Goal: Information Seeking & Learning: Learn about a topic

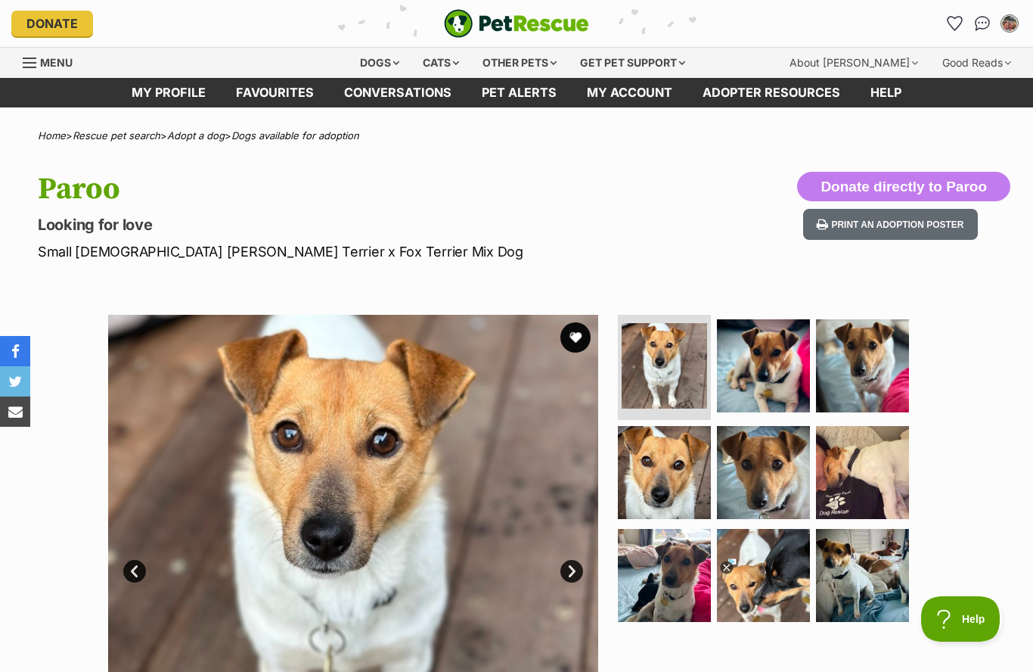
click at [577, 340] on button "favourite" at bounding box center [575, 337] width 30 height 30
click at [275, 89] on link "Favourites" at bounding box center [275, 92] width 108 height 29
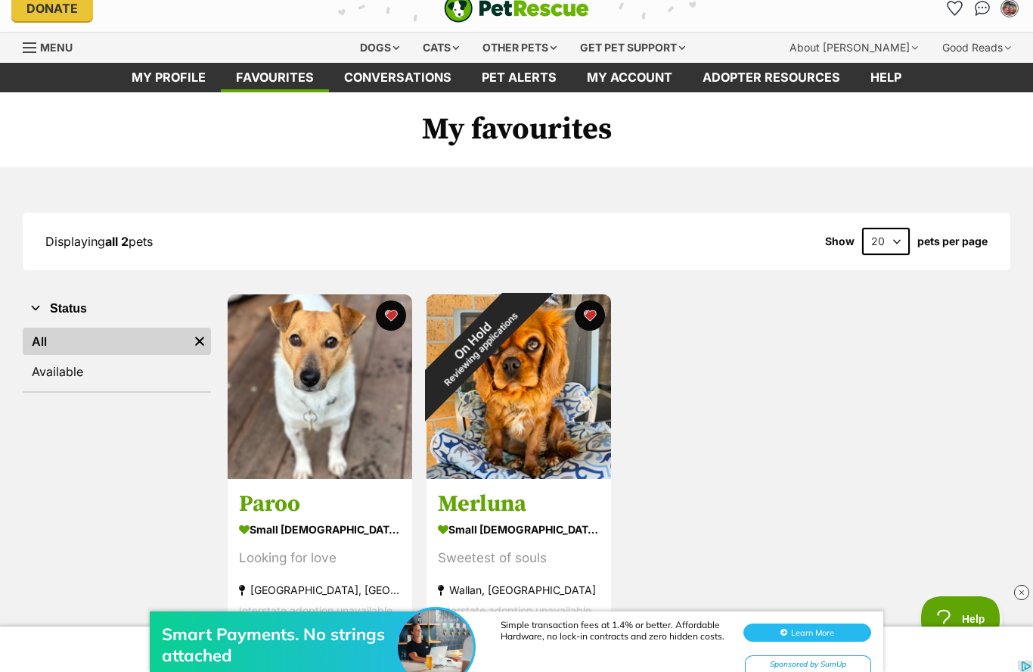
click at [356, 409] on img at bounding box center [320, 386] width 185 height 185
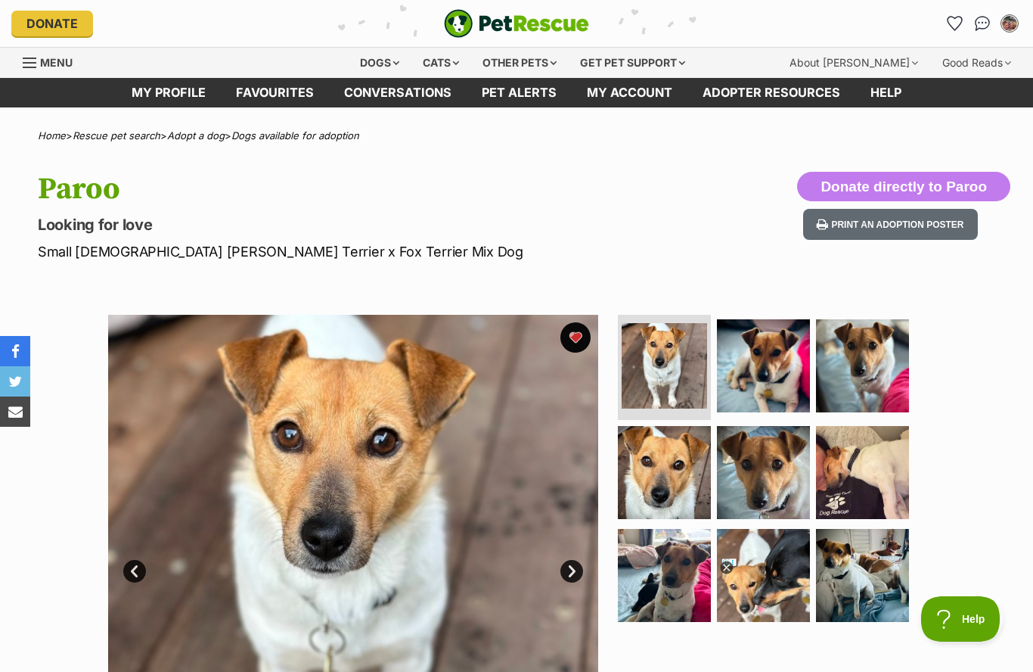
click at [390, 61] on div "Dogs" at bounding box center [379, 63] width 61 height 30
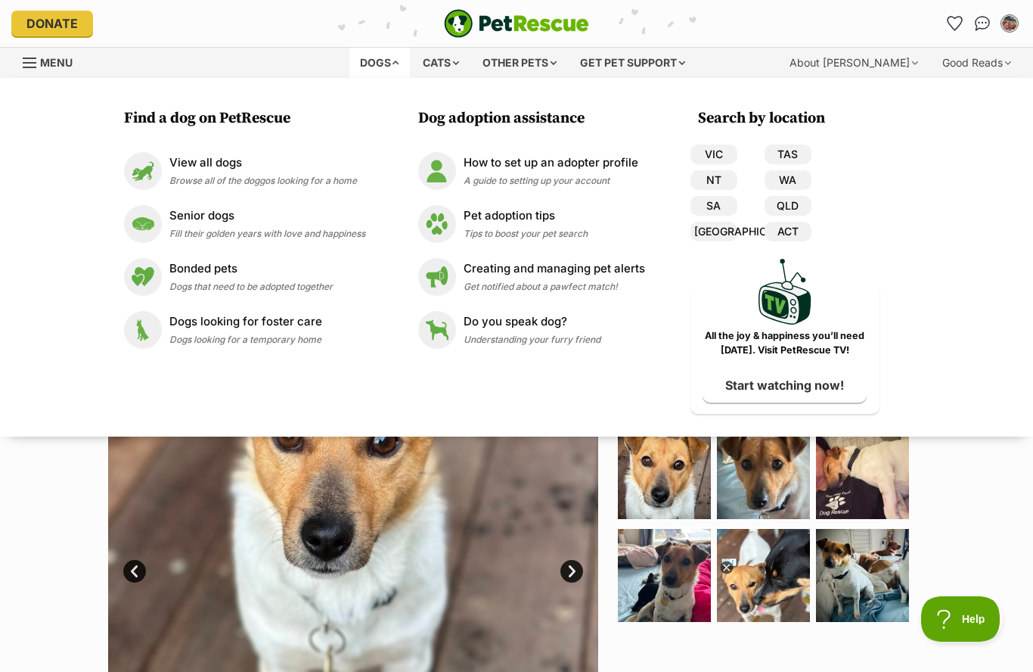
click at [185, 166] on p "View all dogs" at bounding box center [263, 162] width 188 height 17
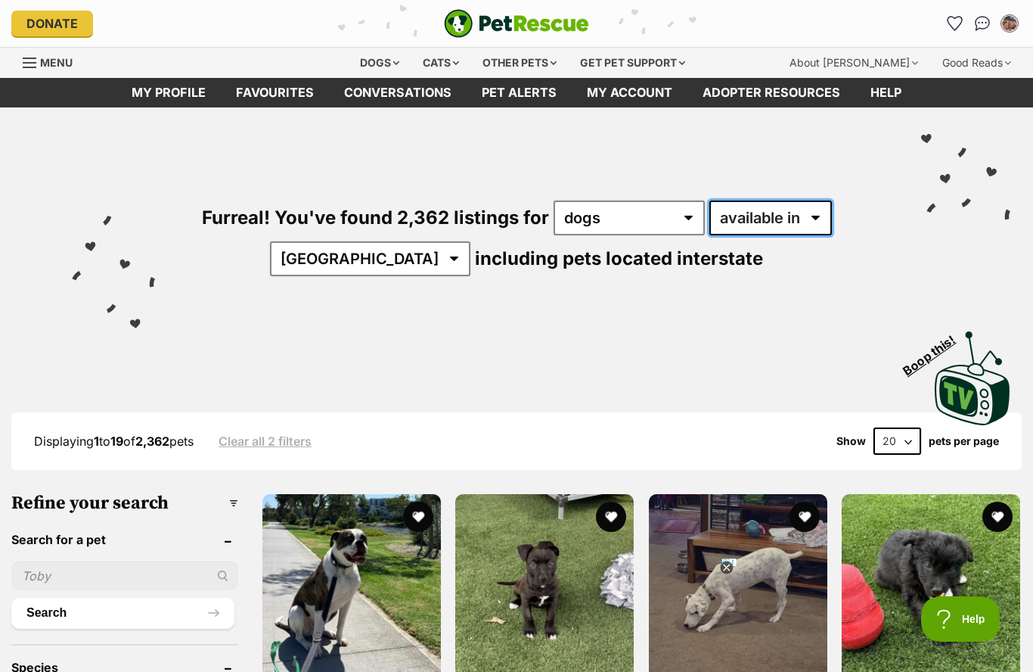
click at [813, 217] on select "available in located in" at bounding box center [770, 217] width 123 height 35
select select "disabled"
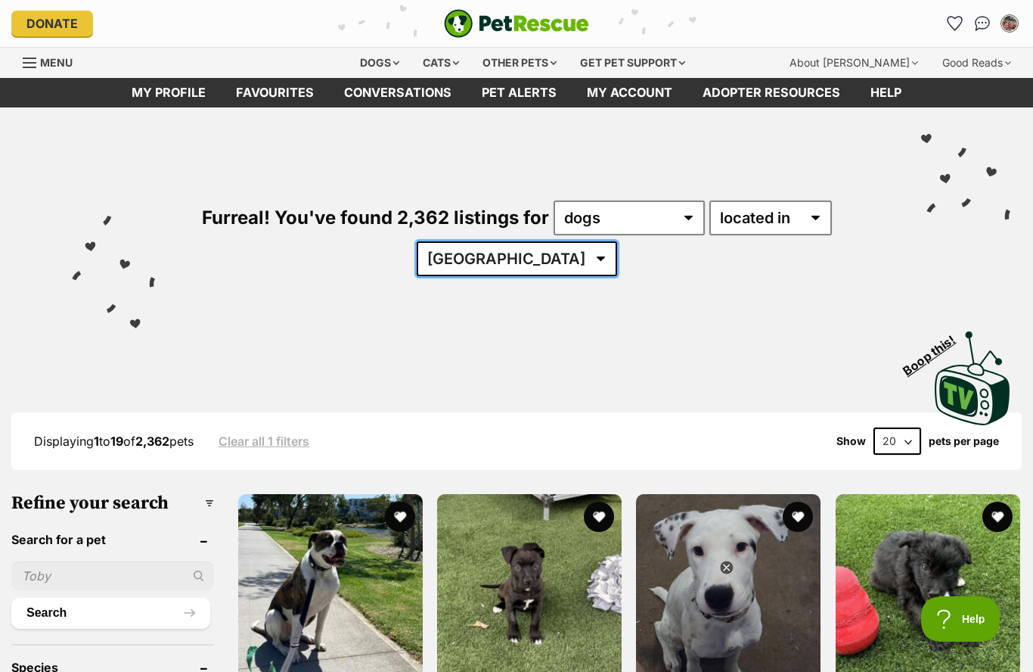
click at [559, 261] on select "[GEOGRAPHIC_DATA] [GEOGRAPHIC_DATA] [GEOGRAPHIC_DATA] [GEOGRAPHIC_DATA] SA [GEO…" at bounding box center [517, 258] width 200 height 35
select select "VIC"
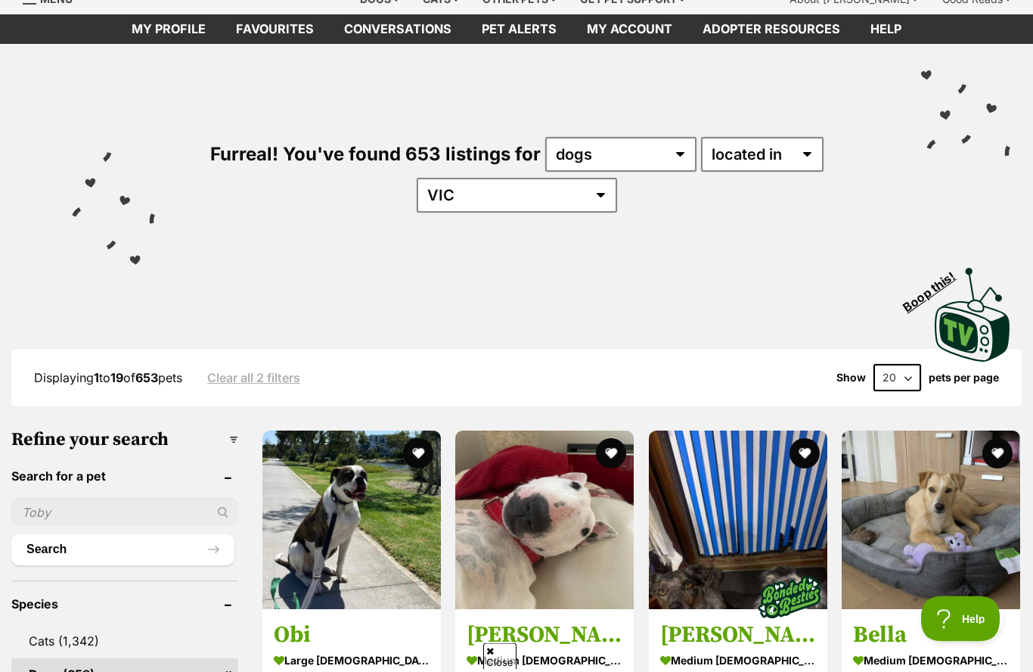
scroll to position [68, 0]
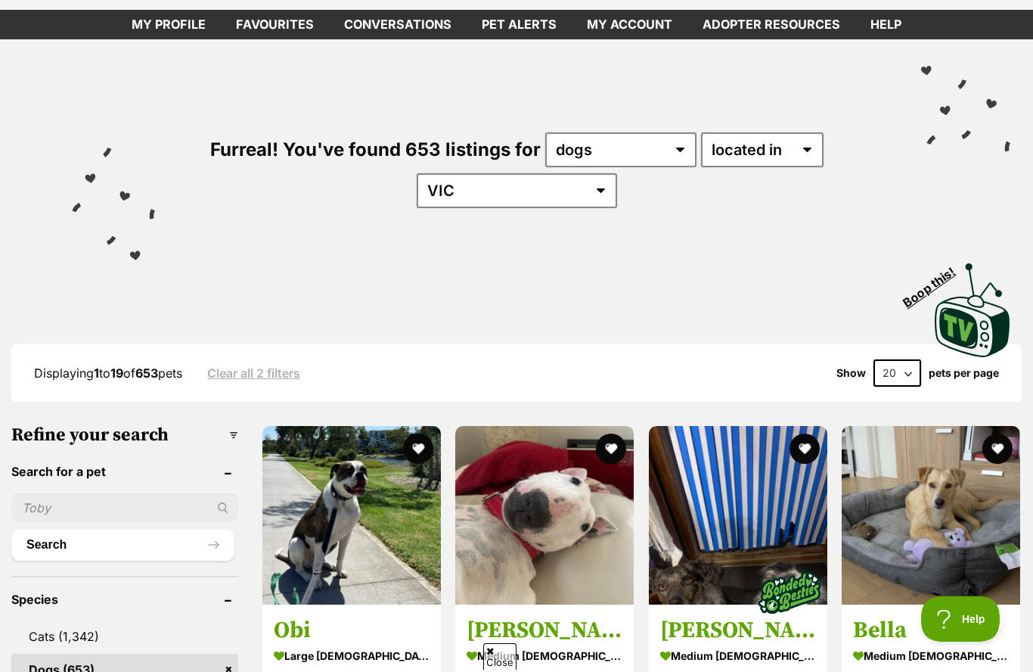
click at [78, 542] on button "Search" at bounding box center [122, 544] width 223 height 30
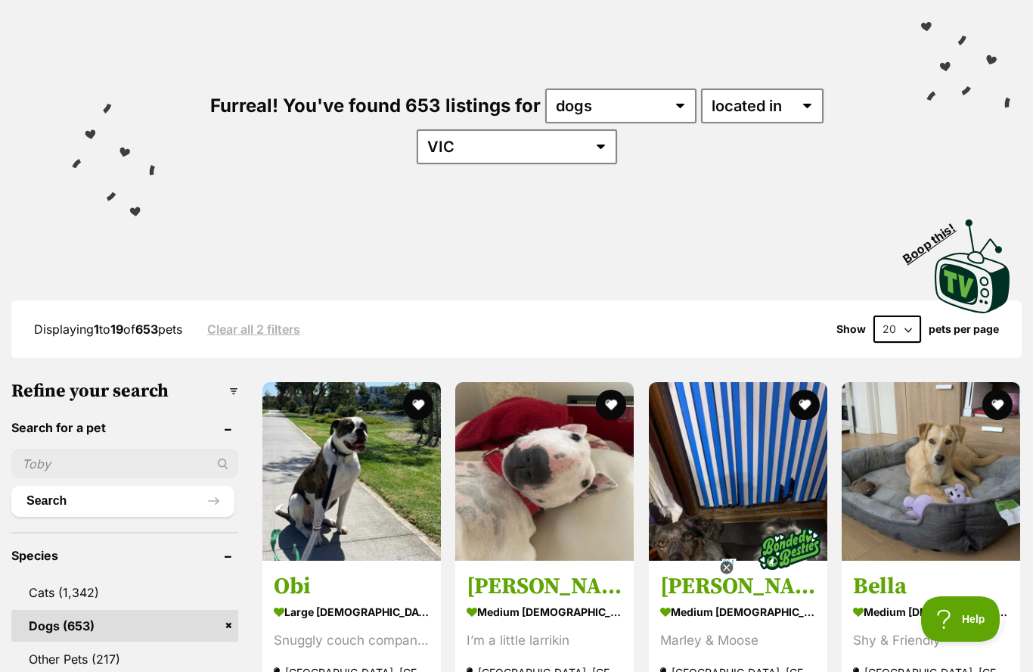
scroll to position [120, 0]
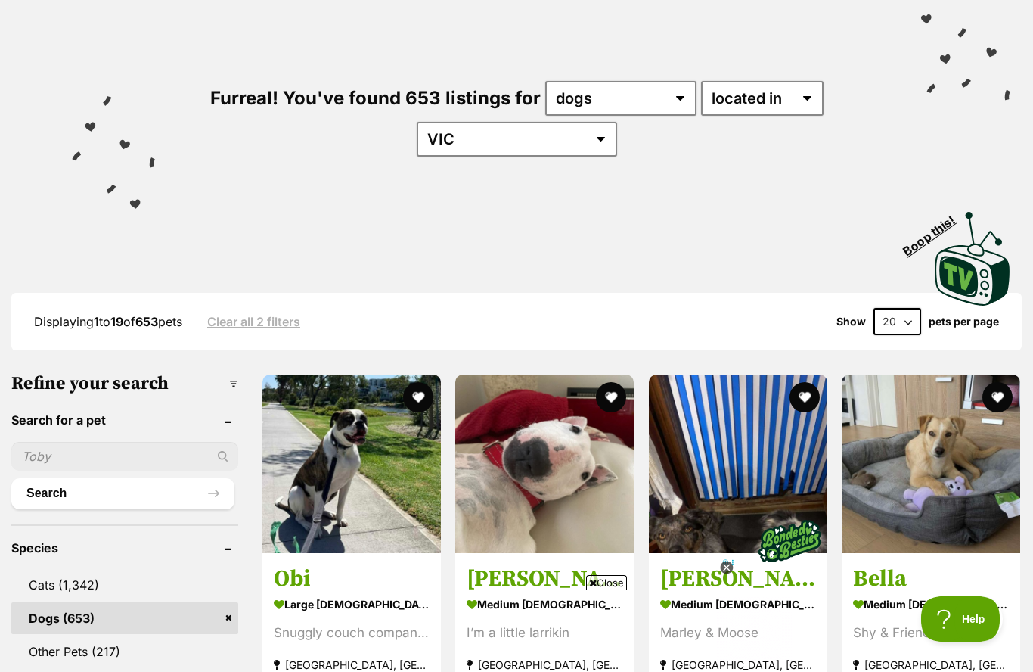
click at [42, 449] on input "text" at bounding box center [124, 456] width 227 height 29
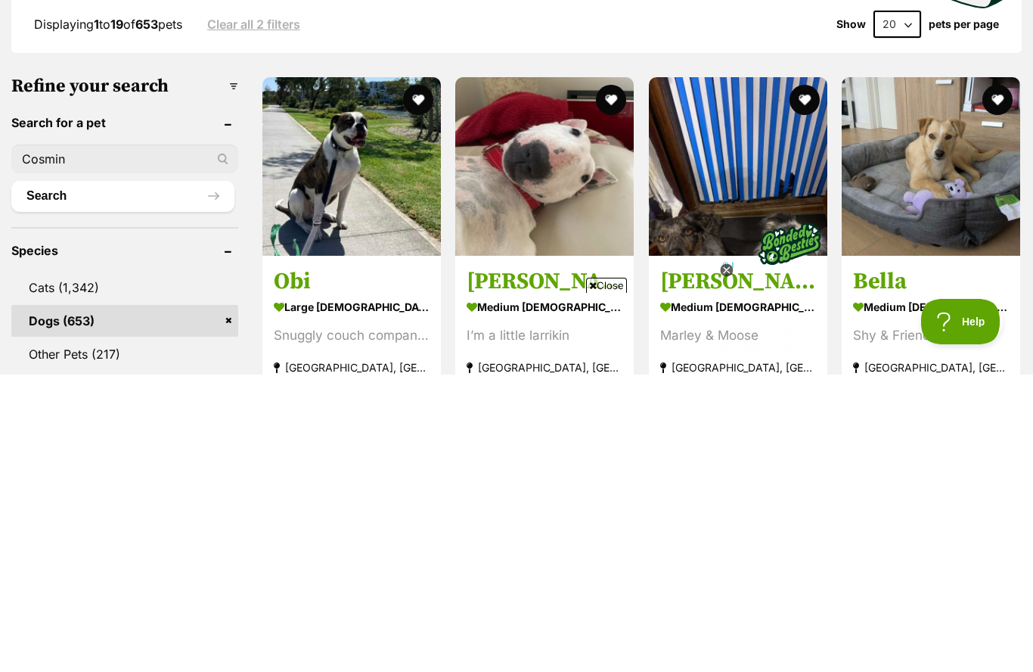
type input "Cosmin"
click at [123, 478] on button "Search" at bounding box center [122, 493] width 223 height 30
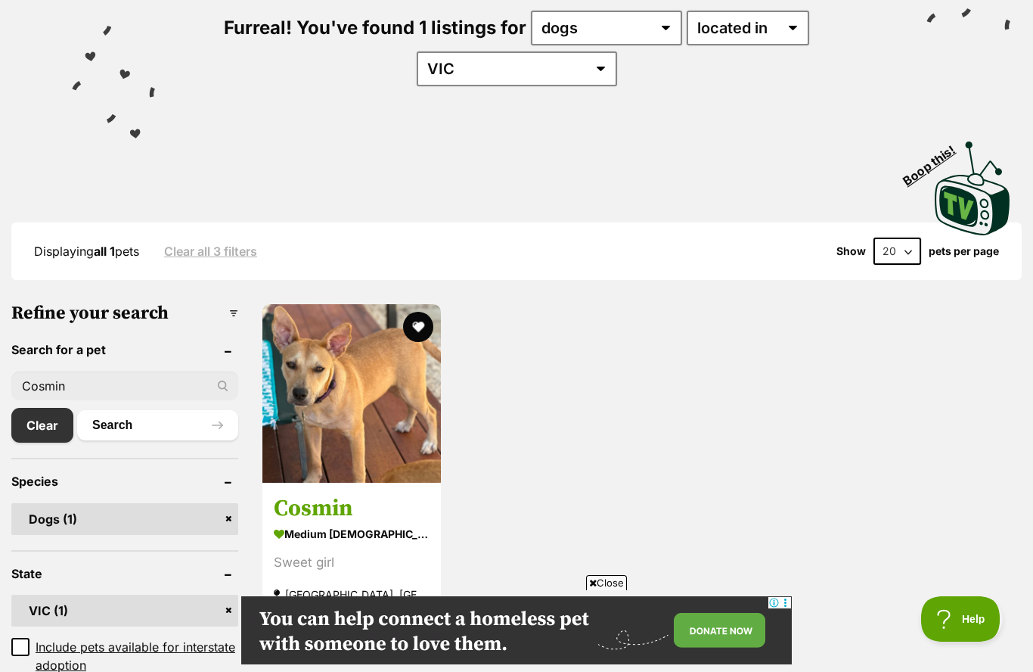
click at [373, 420] on img at bounding box center [351, 393] width 179 height 179
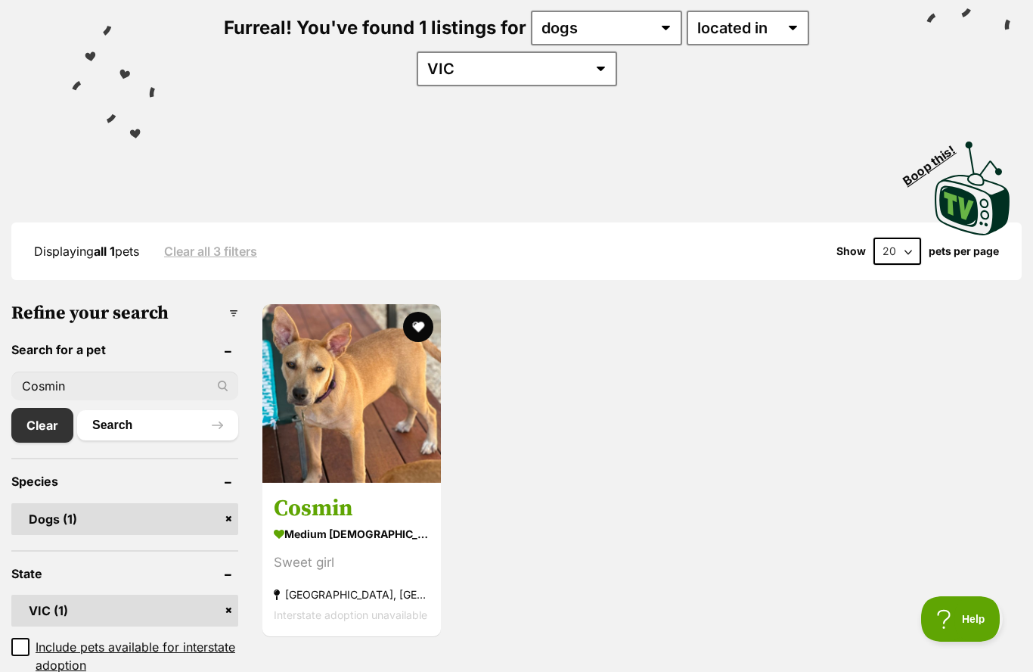
scroll to position [256, 0]
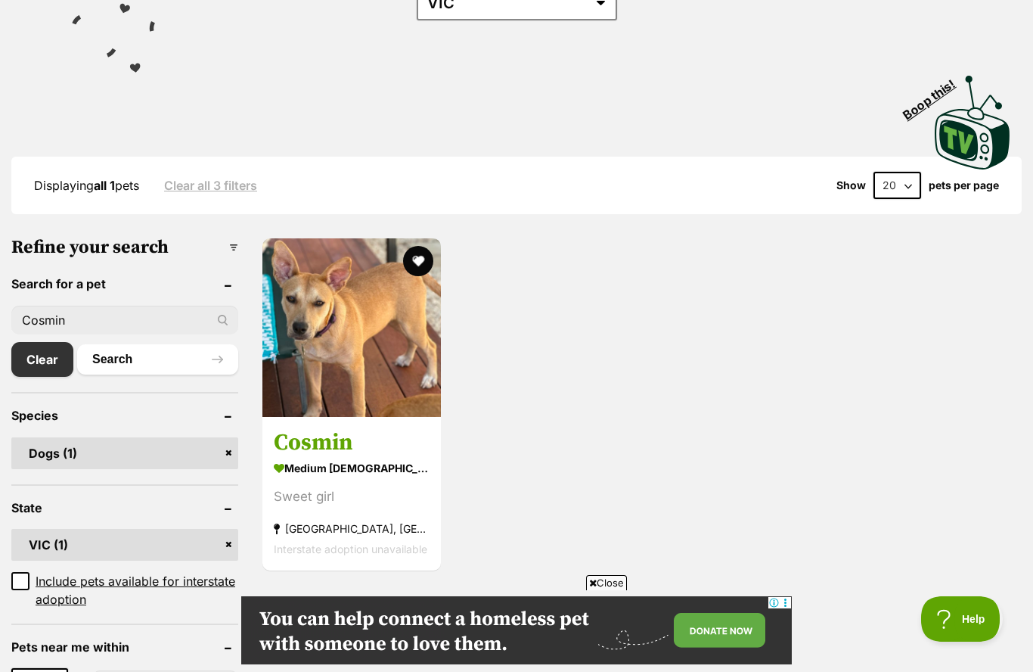
click at [98, 316] on input "Cosmin" at bounding box center [124, 320] width 227 height 29
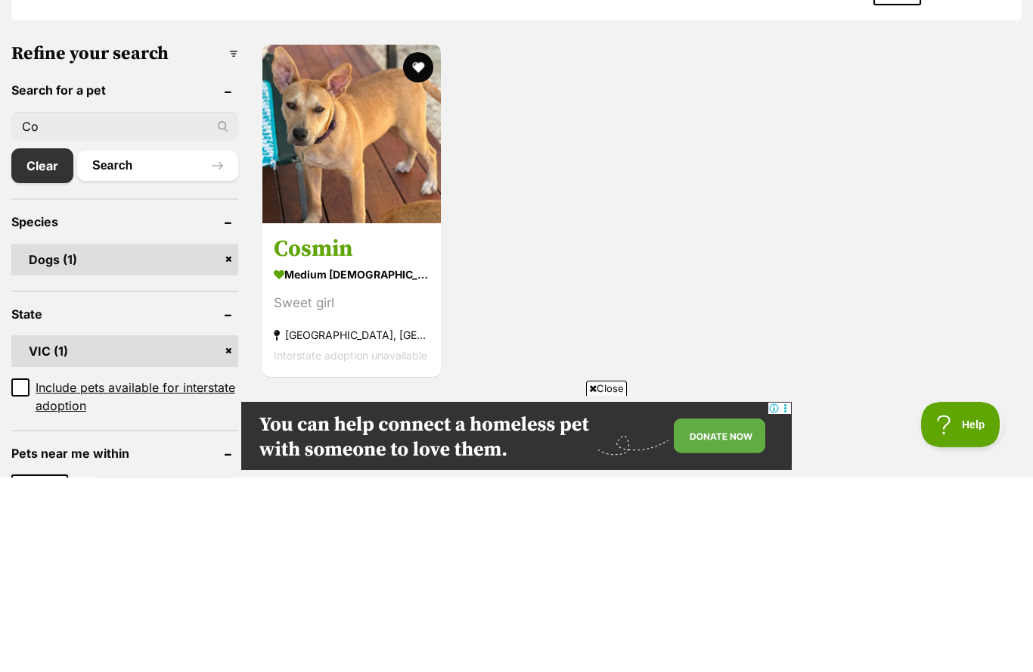
type input "C"
type input "Bandicoot"
click at [157, 345] on button "Search" at bounding box center [157, 360] width 161 height 30
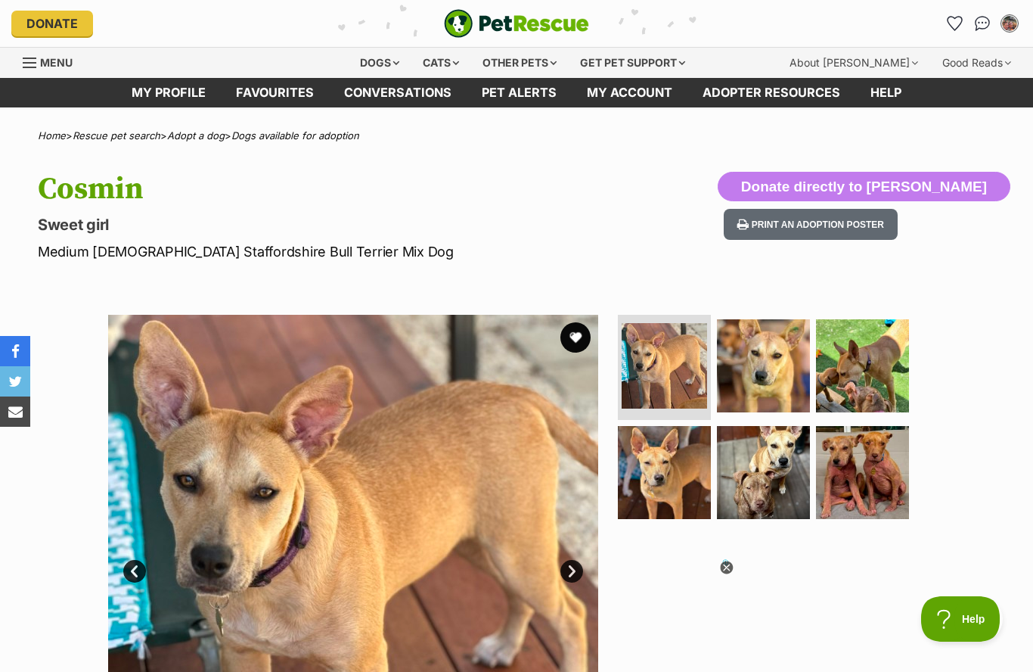
click at [675, 361] on img at bounding box center [664, 365] width 85 height 85
click at [766, 371] on img at bounding box center [763, 365] width 93 height 93
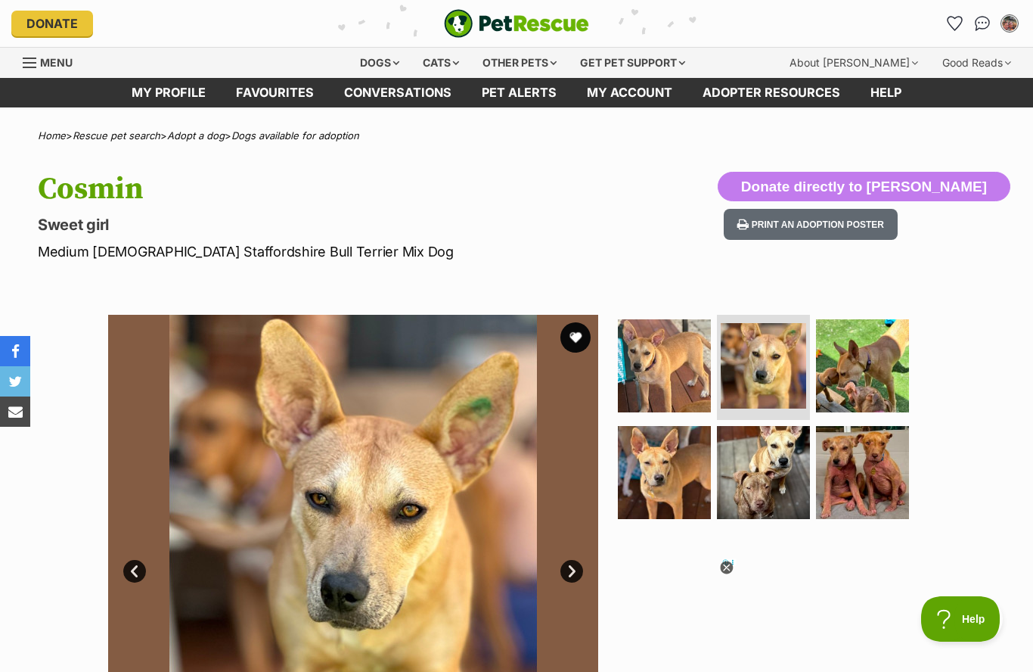
click at [672, 478] on img at bounding box center [664, 472] width 93 height 93
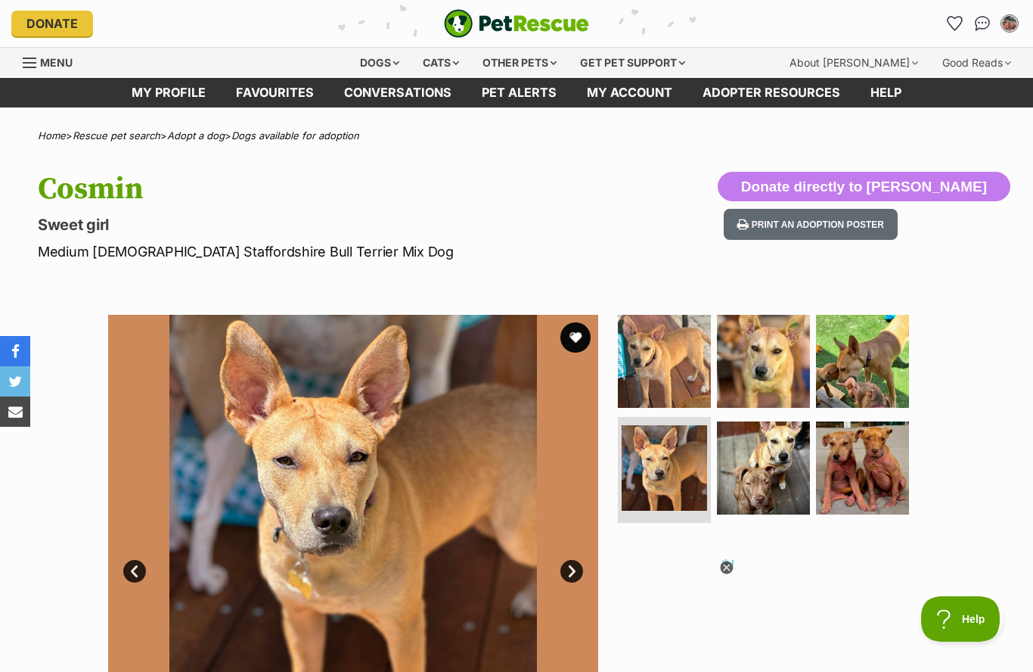
click at [782, 470] on img at bounding box center [763, 467] width 93 height 93
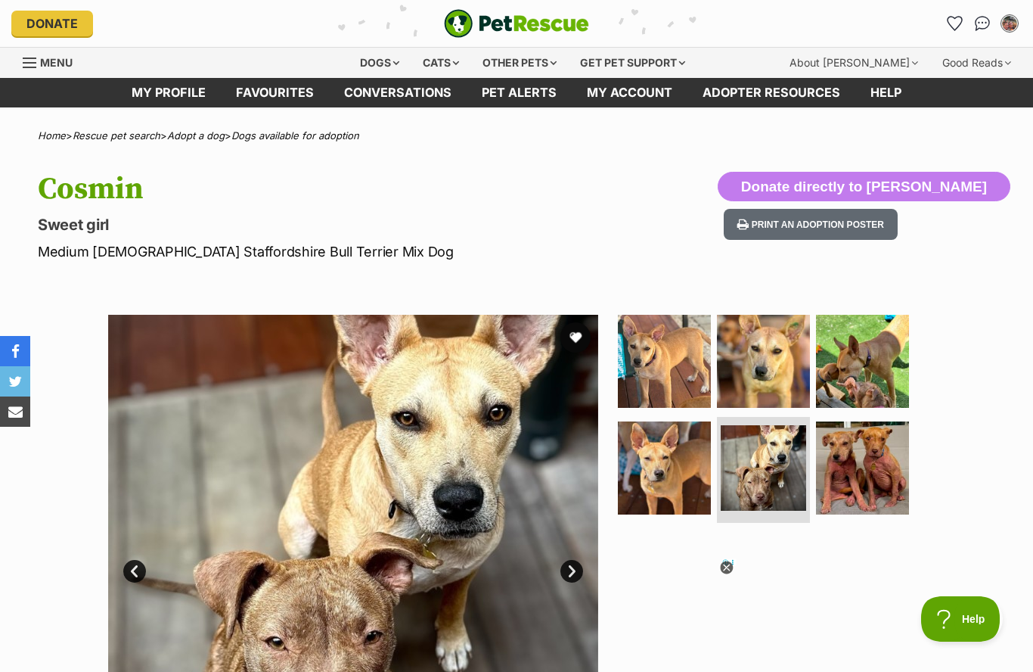
click at [877, 463] on img at bounding box center [862, 467] width 93 height 93
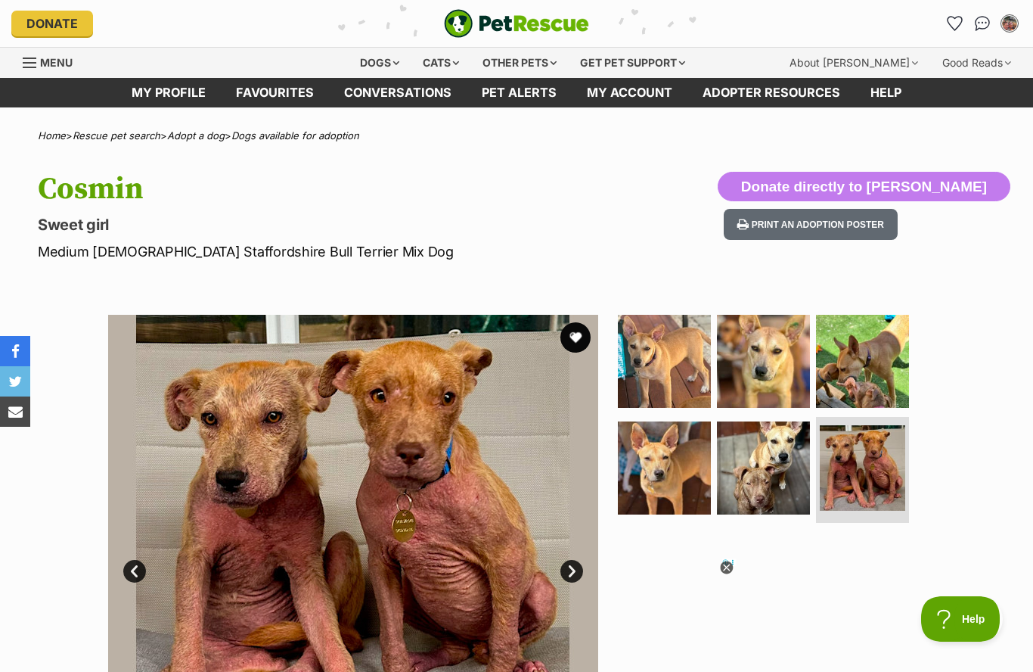
click at [877, 361] on img at bounding box center [862, 361] width 93 height 93
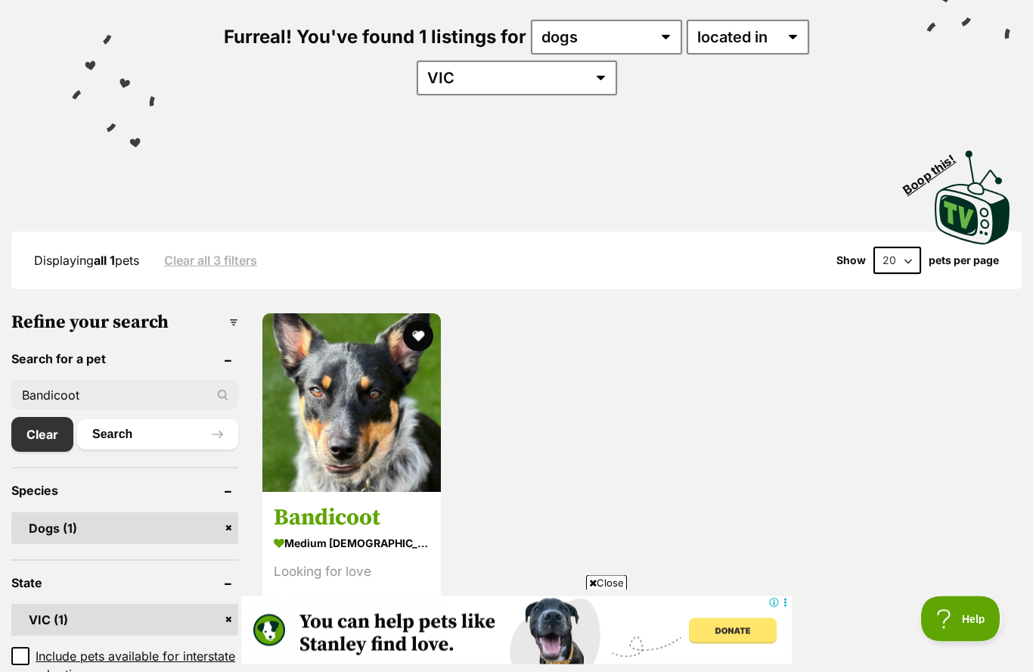
scroll to position [181, 0]
click at [383, 421] on img at bounding box center [351, 402] width 179 height 179
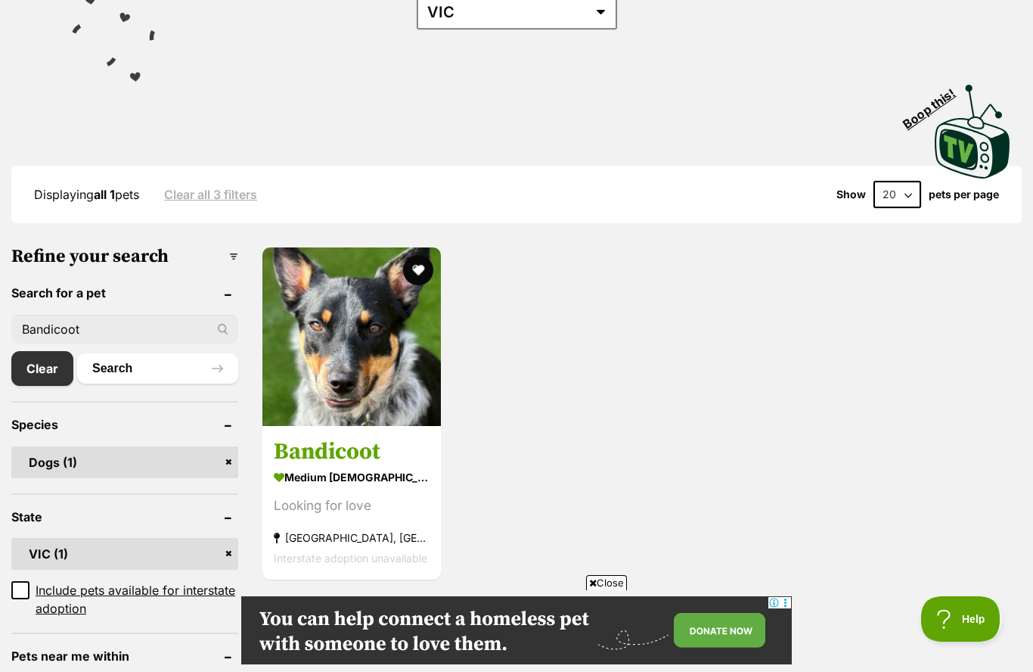
scroll to position [0, 0]
click at [132, 326] on input "Bandicoot" at bounding box center [124, 329] width 227 height 29
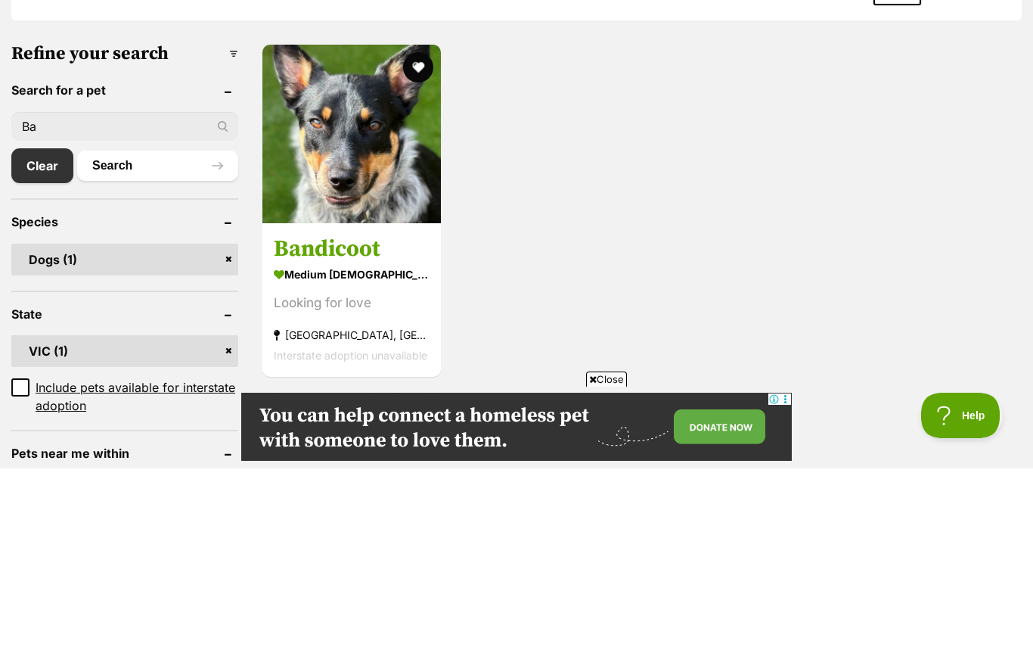
type input "B"
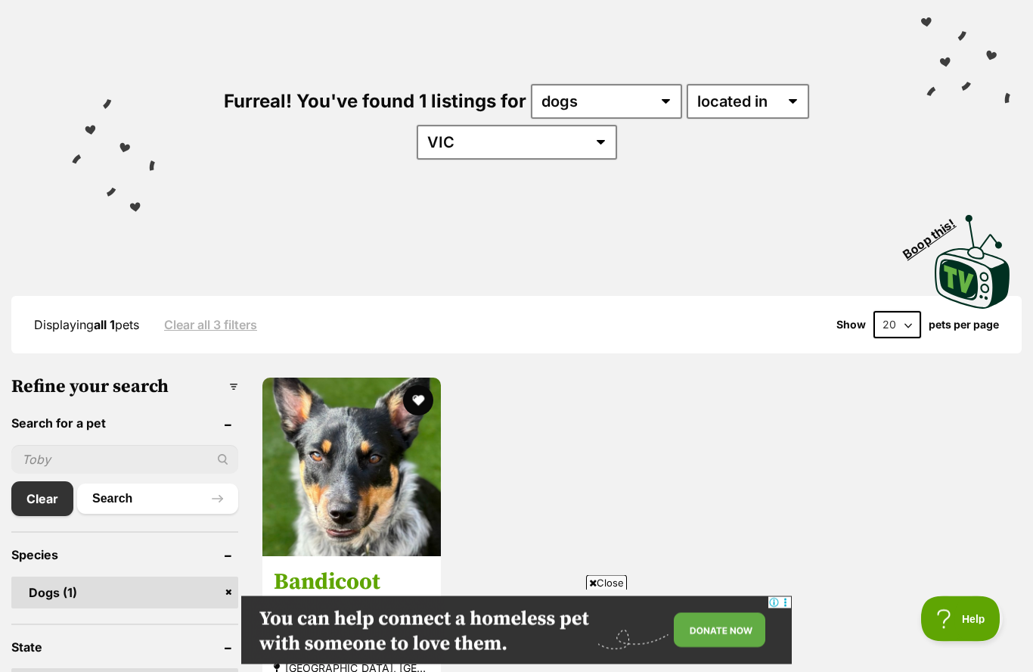
scroll to position [0, 0]
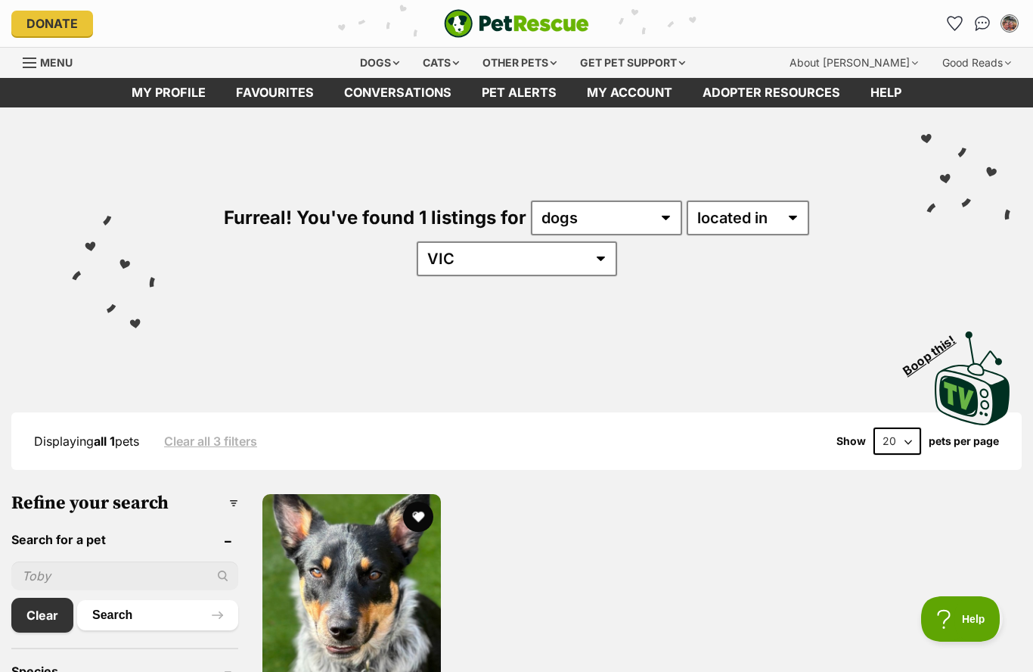
click at [905, 436] on select "20 40 60" at bounding box center [898, 440] width 48 height 27
select select "60"
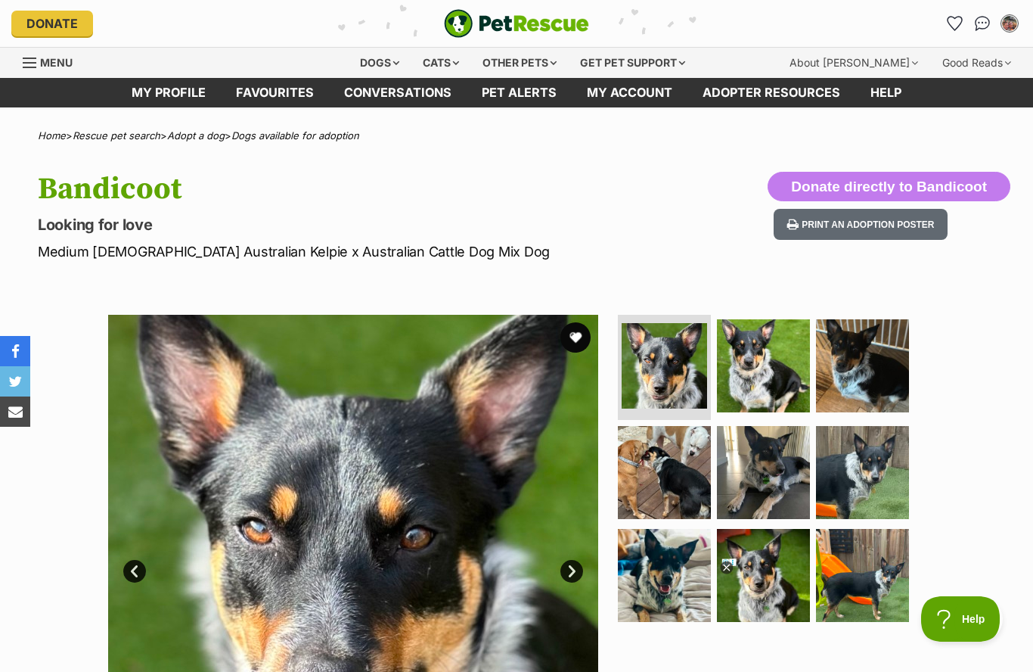
click at [729, 563] on icon at bounding box center [726, 567] width 13 height 13
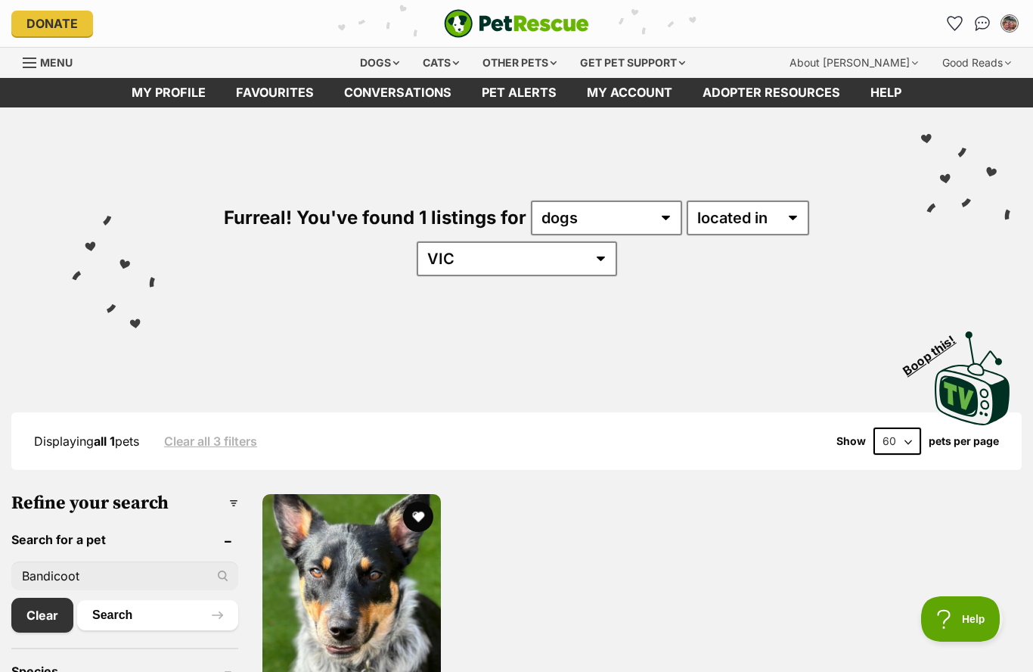
click at [48, 616] on link "Clear" at bounding box center [42, 615] width 62 height 35
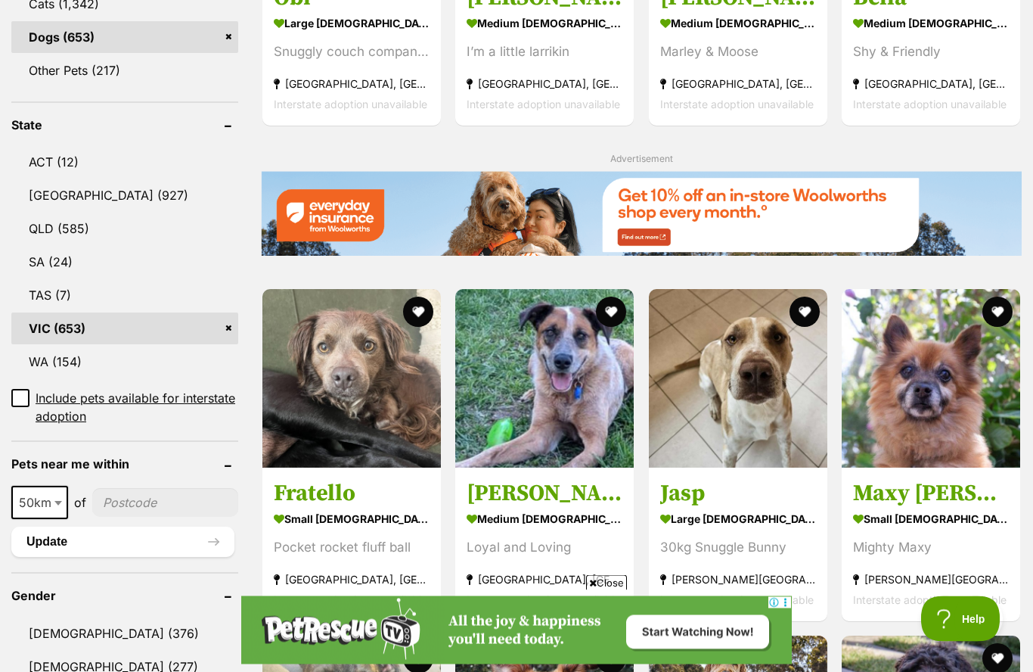
scroll to position [700, 0]
click at [958, 414] on img at bounding box center [931, 378] width 179 height 179
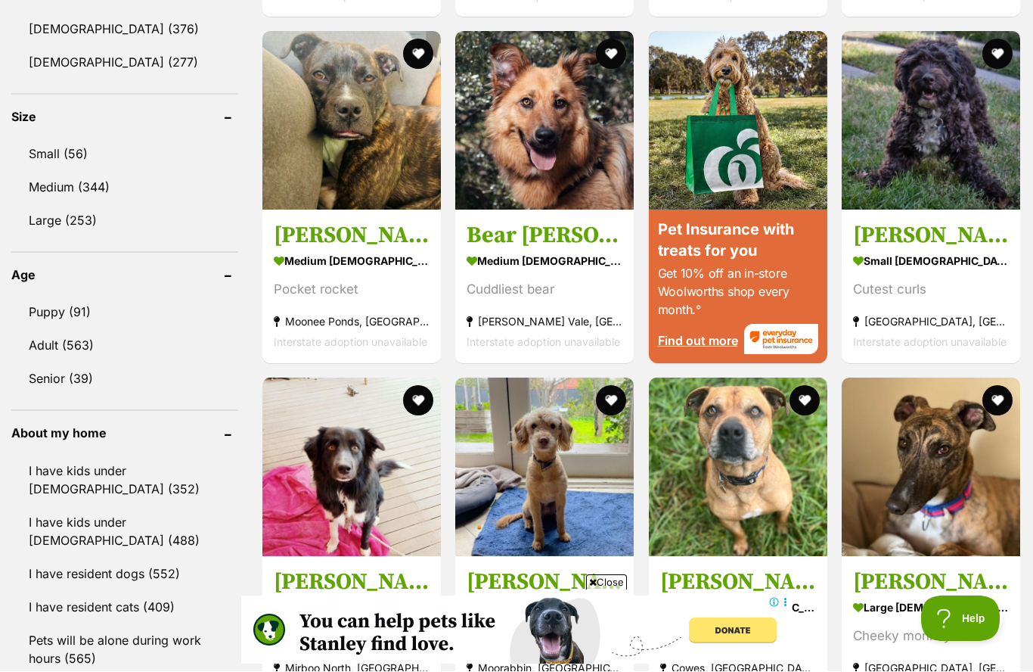
scroll to position [1305, 0]
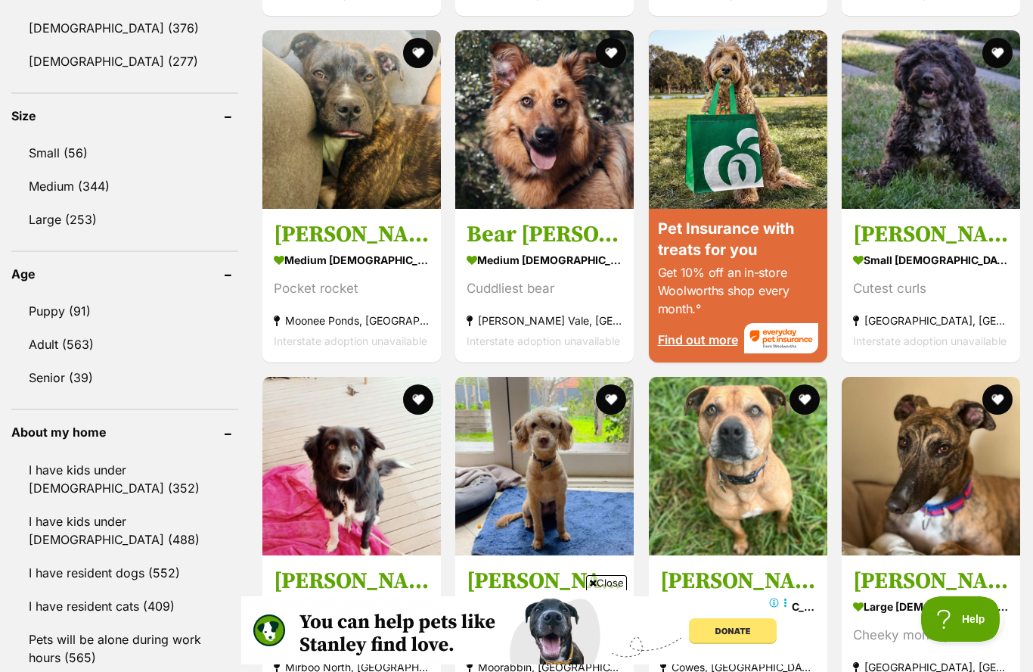
click at [54, 344] on link "Adult (563)" at bounding box center [124, 344] width 227 height 32
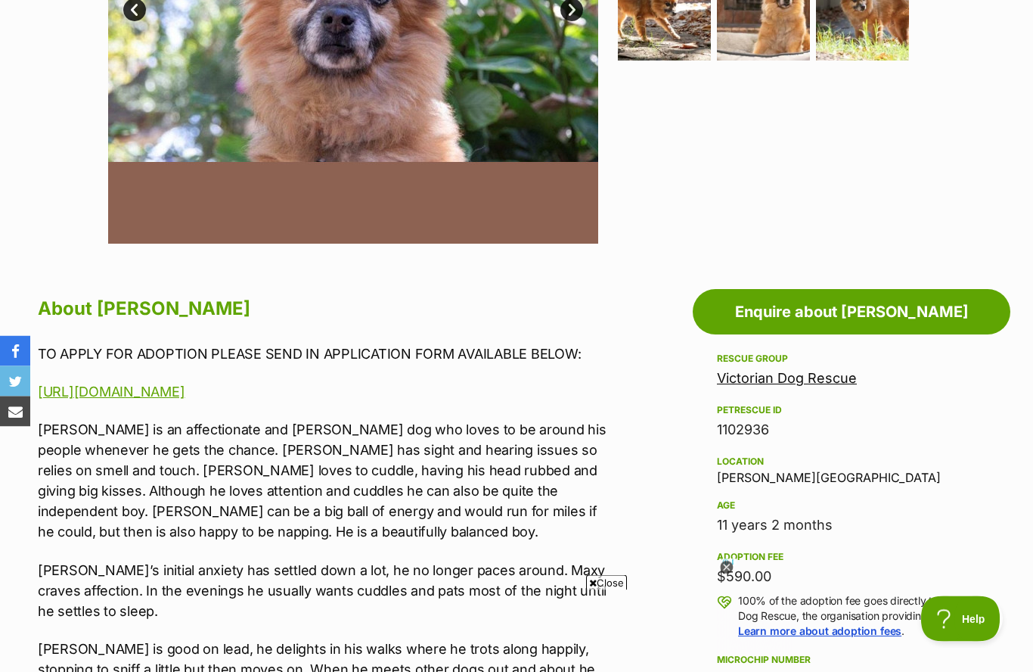
scroll to position [536, 0]
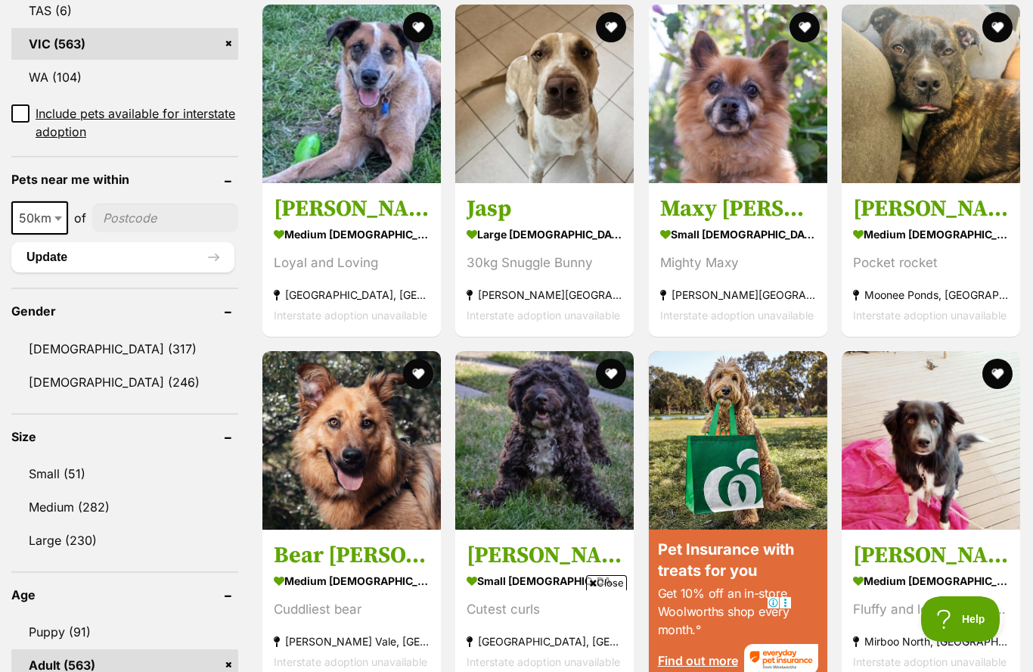
scroll to position [986, 0]
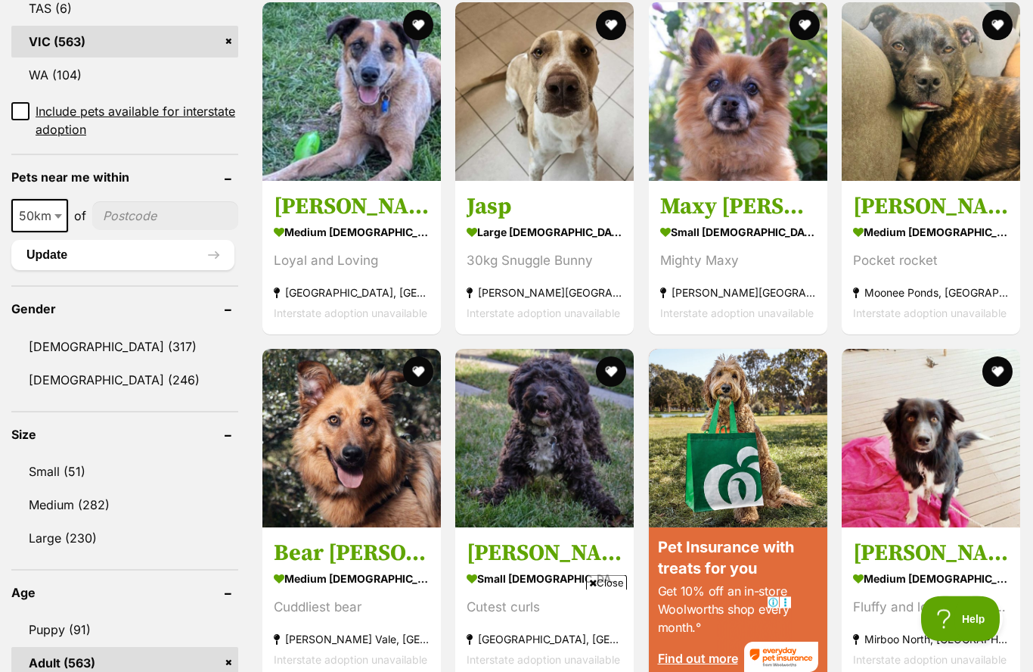
click at [54, 469] on link "Small (51)" at bounding box center [124, 472] width 227 height 32
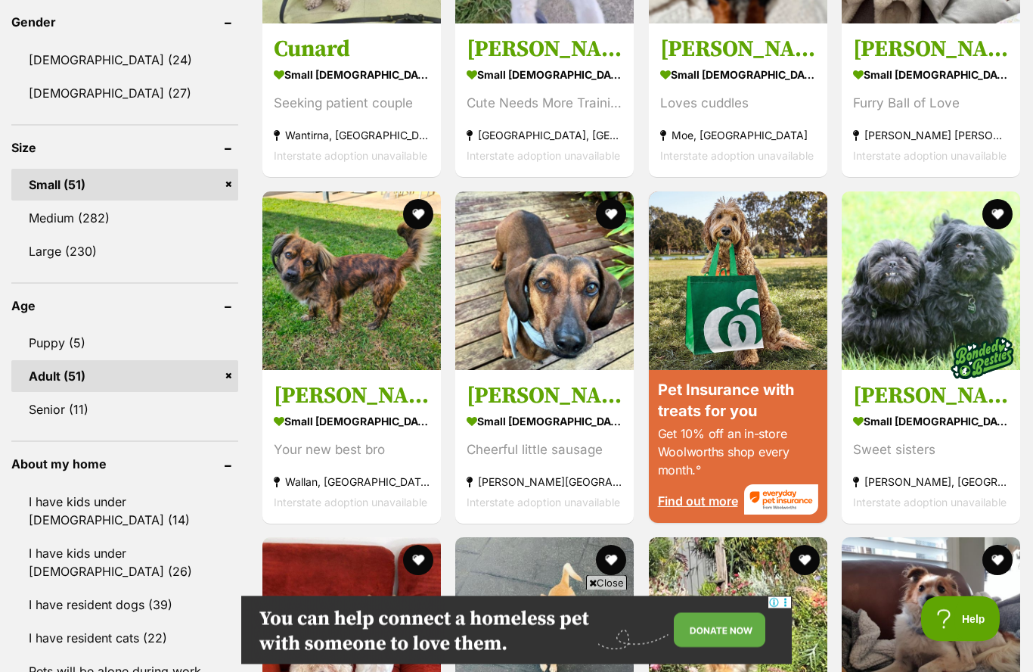
scroll to position [1240, 0]
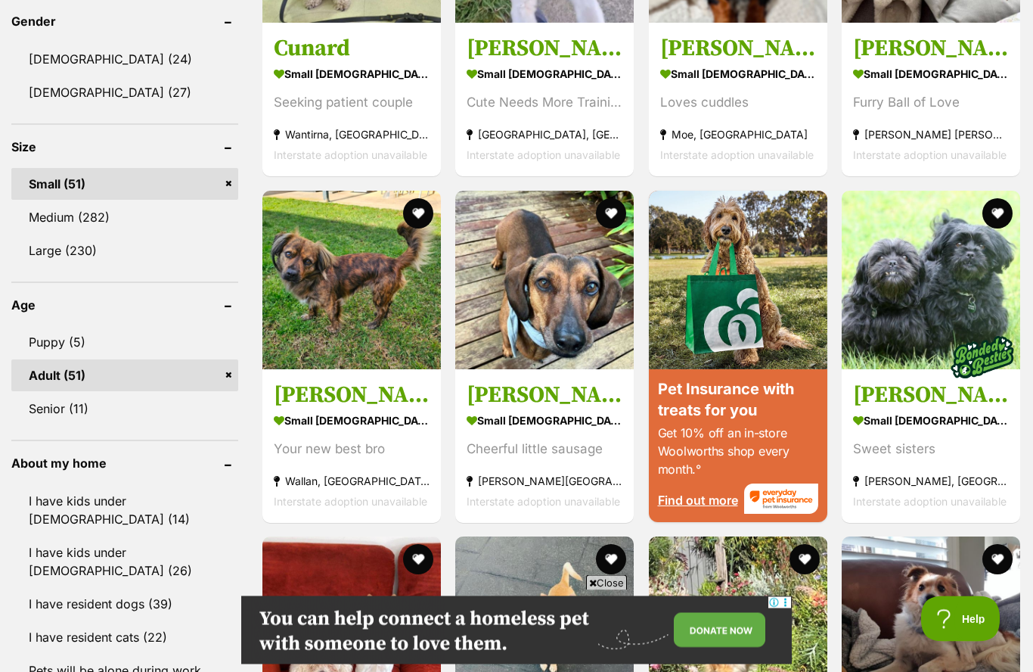
click at [82, 622] on link "I have resident cats (22)" at bounding box center [124, 638] width 227 height 32
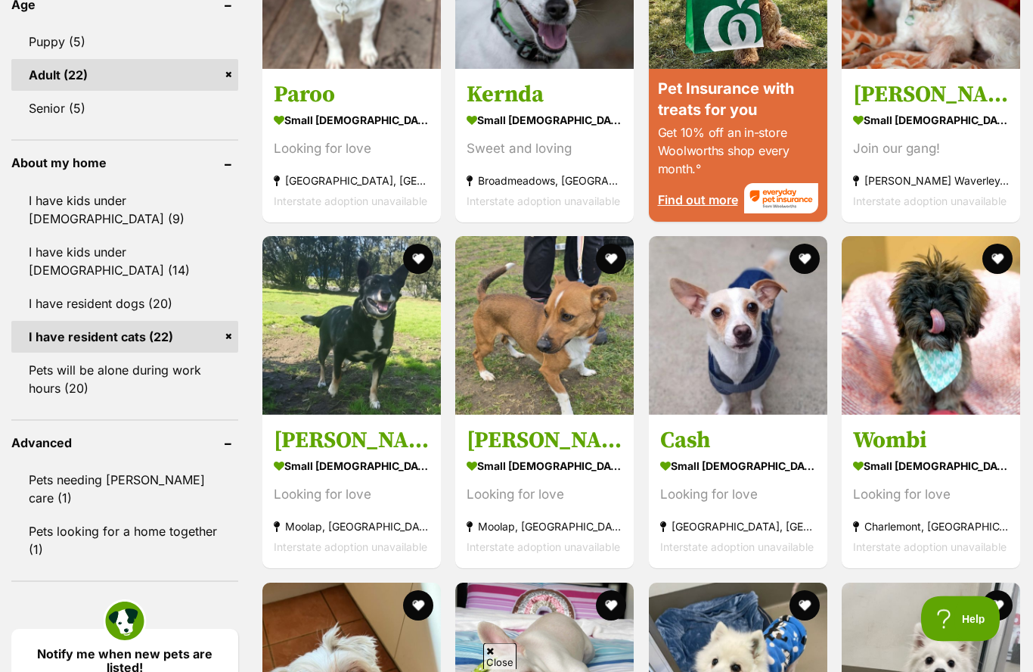
scroll to position [1541, 0]
click at [117, 515] on link "Pets looking for a home together (1)" at bounding box center [124, 540] width 227 height 50
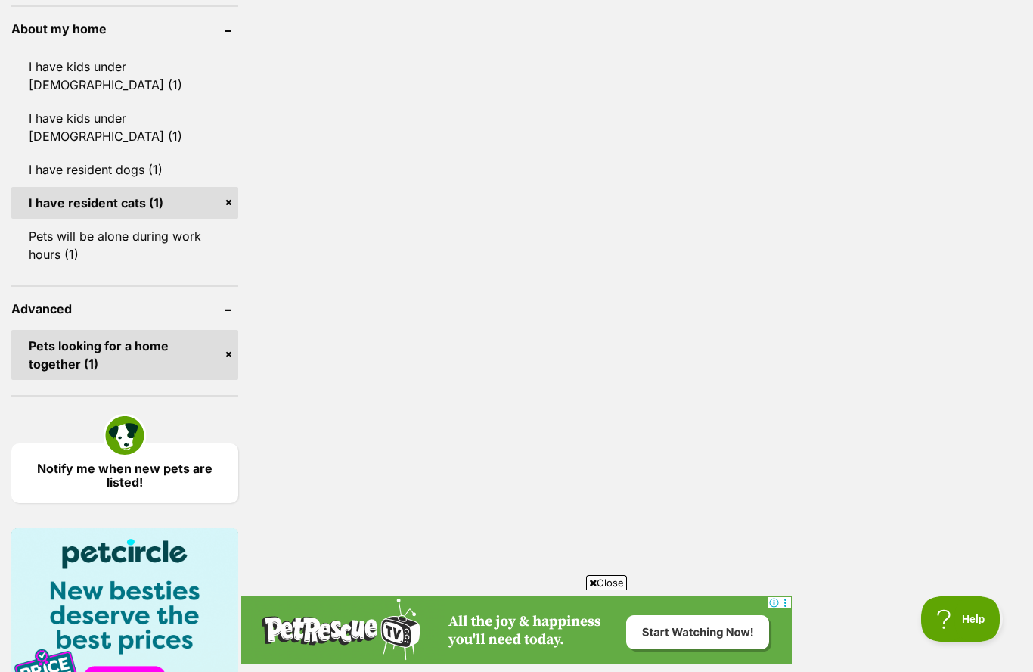
scroll to position [1406, 0]
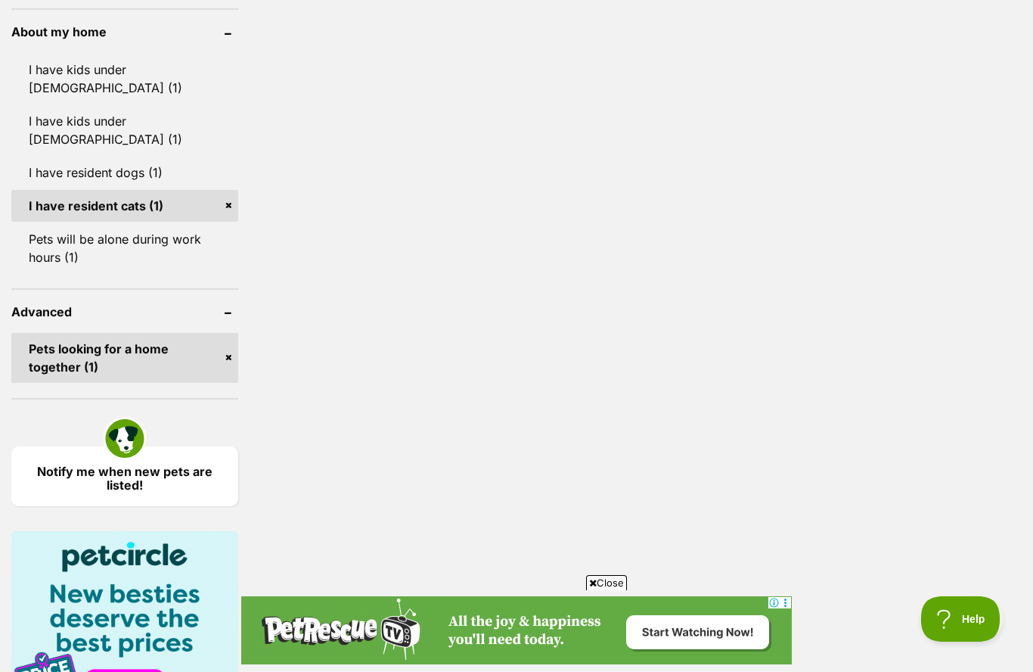
click at [234, 333] on link "Pets looking for a home together (1)" at bounding box center [124, 358] width 227 height 50
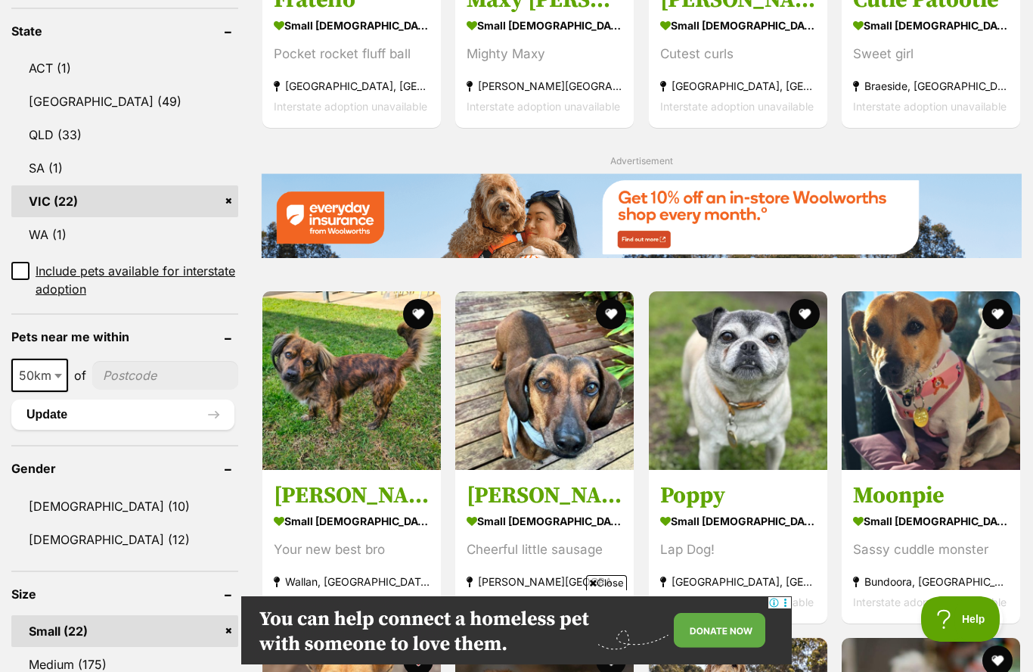
click at [380, 396] on img at bounding box center [351, 380] width 179 height 179
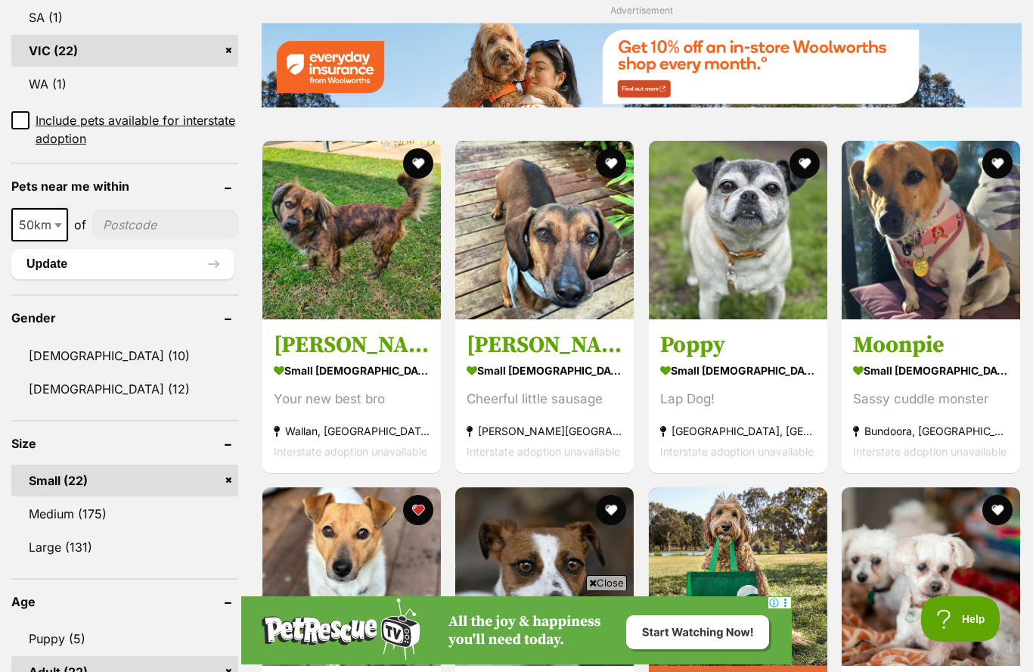
scroll to position [942, 0]
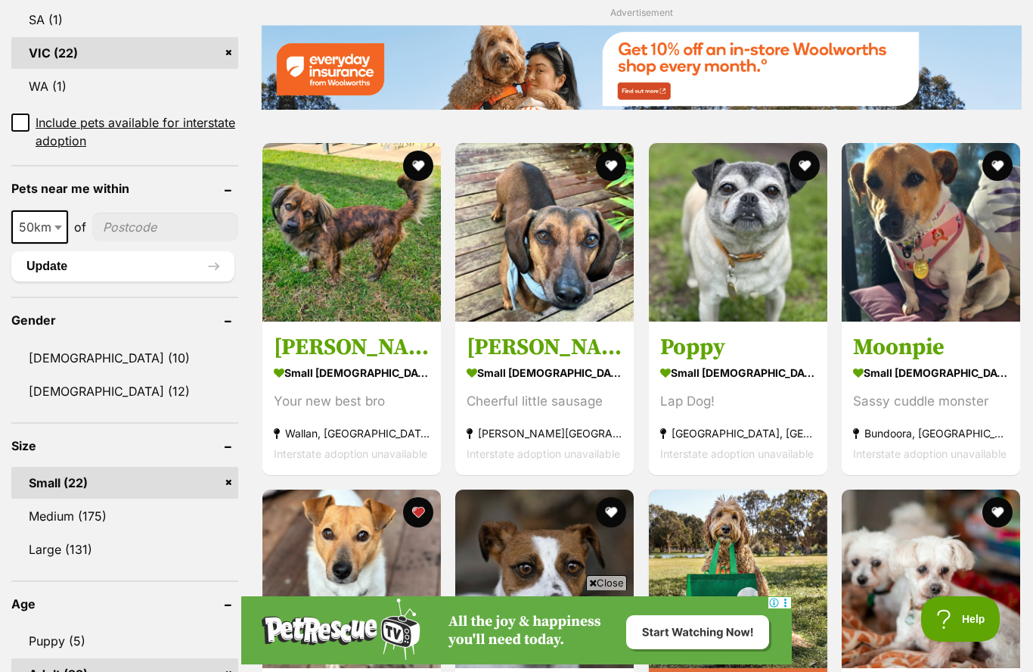
click at [572, 267] on img at bounding box center [544, 232] width 179 height 179
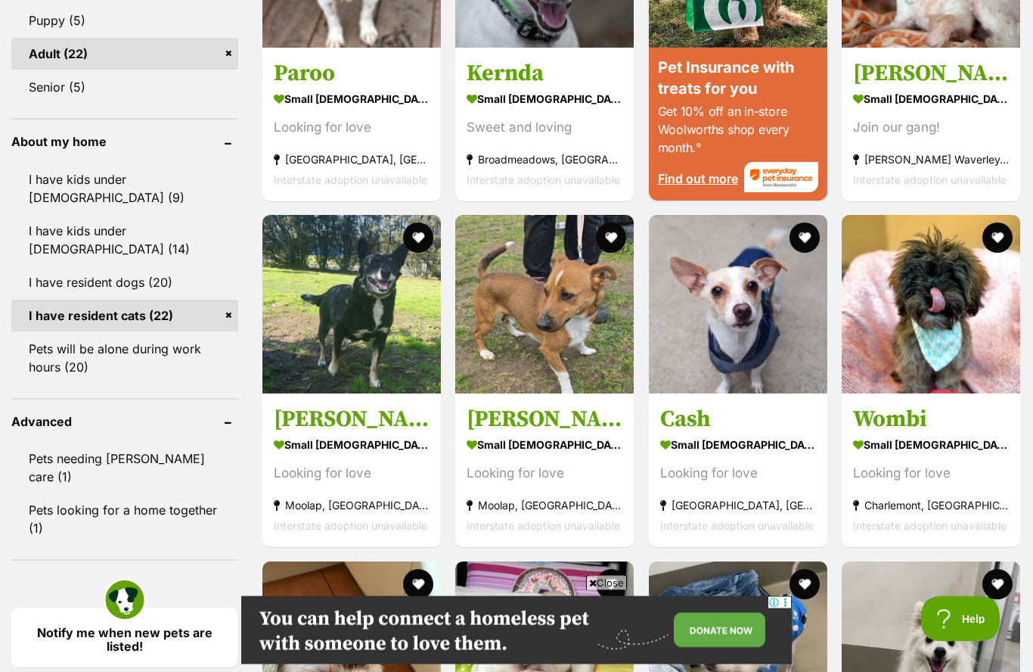
scroll to position [1563, 0]
click at [934, 337] on img at bounding box center [931, 304] width 179 height 179
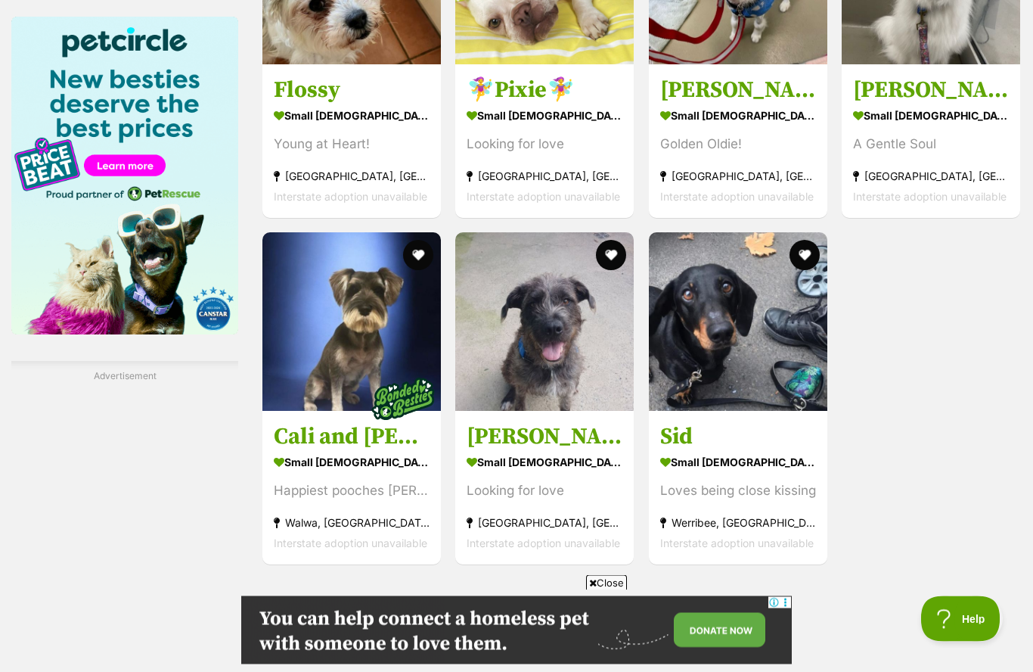
scroll to position [2238, 0]
click at [567, 359] on img at bounding box center [544, 321] width 179 height 179
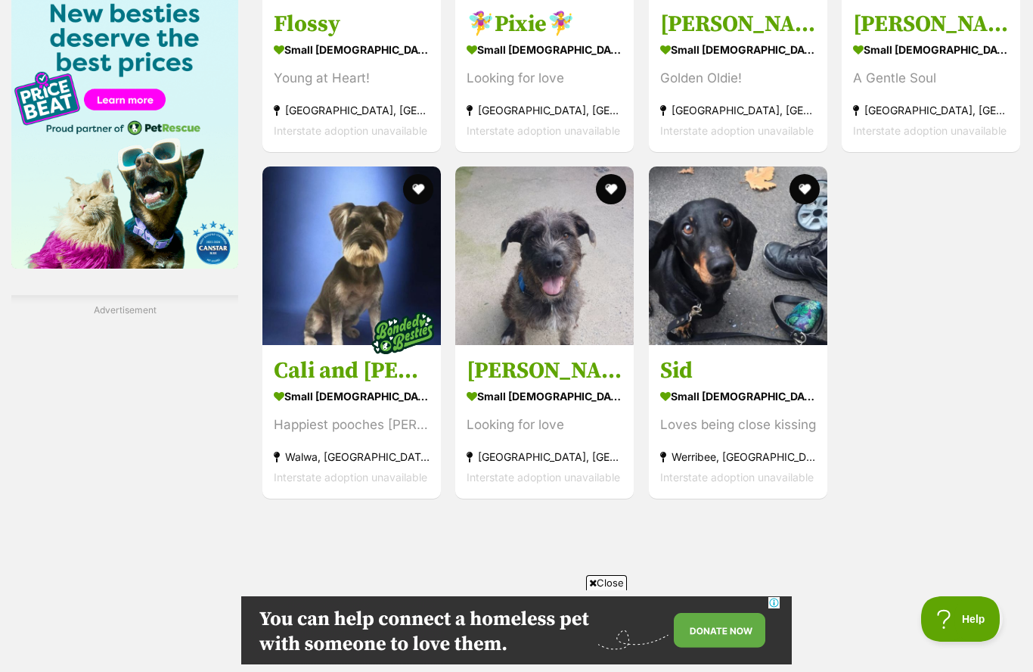
scroll to position [0, 0]
click at [797, 387] on strong "small [DEMOGRAPHIC_DATA] Dog" at bounding box center [738, 395] width 156 height 22
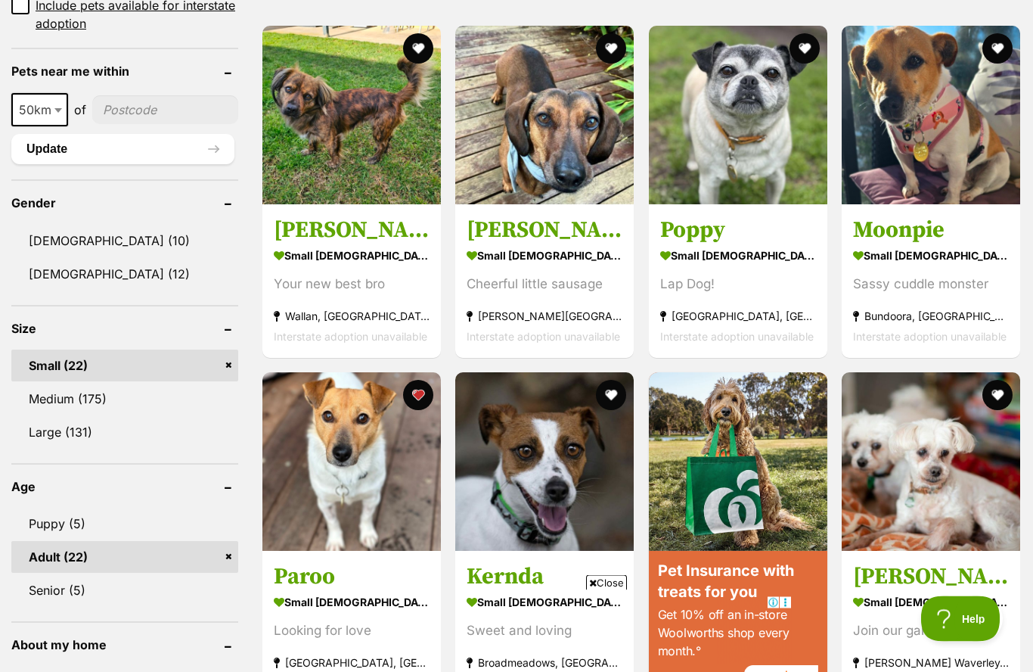
scroll to position [1060, 0]
click at [357, 116] on img at bounding box center [351, 115] width 179 height 179
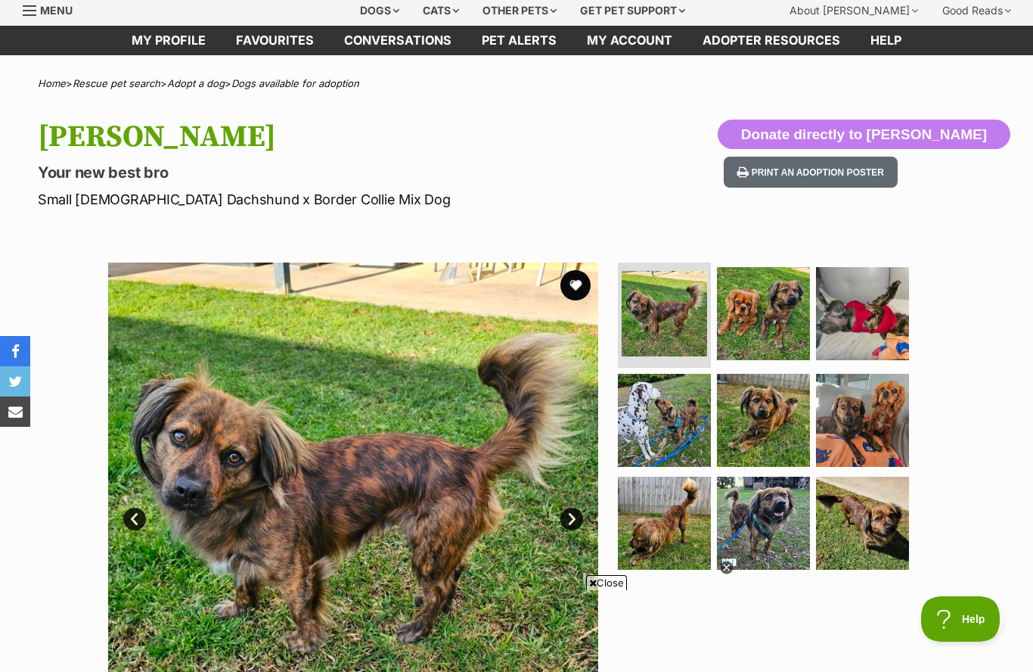
scroll to position [48, 0]
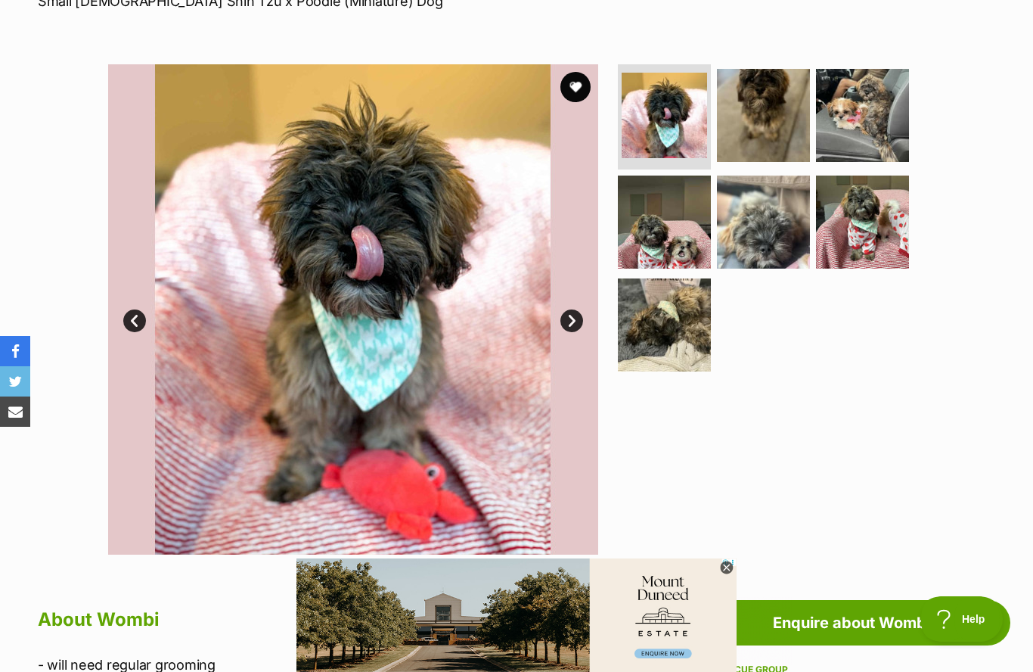
scroll to position [234, 0]
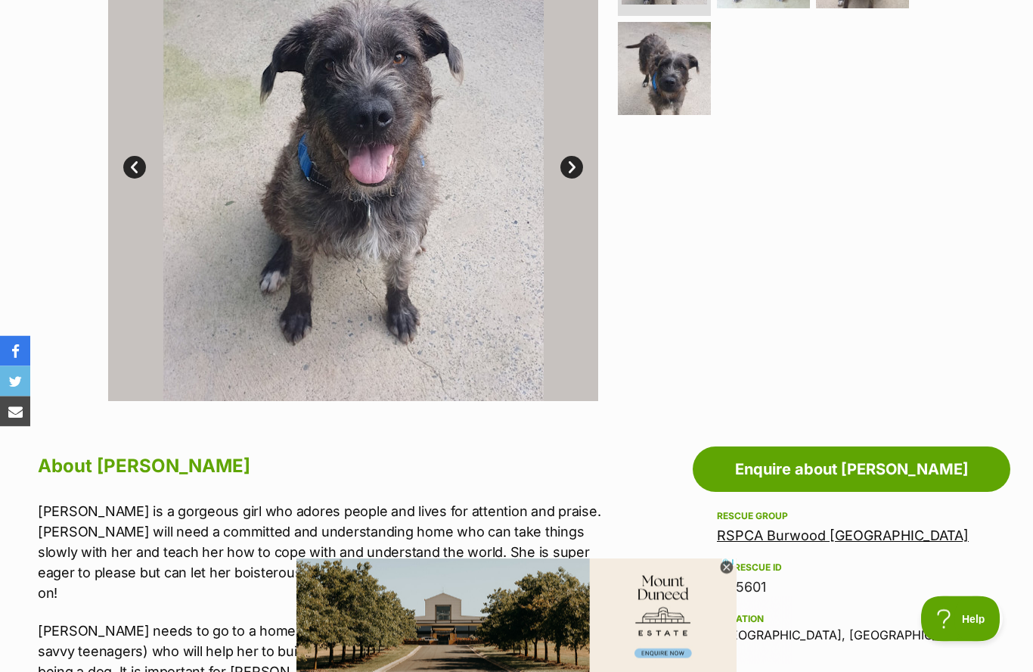
scroll to position [392, 0]
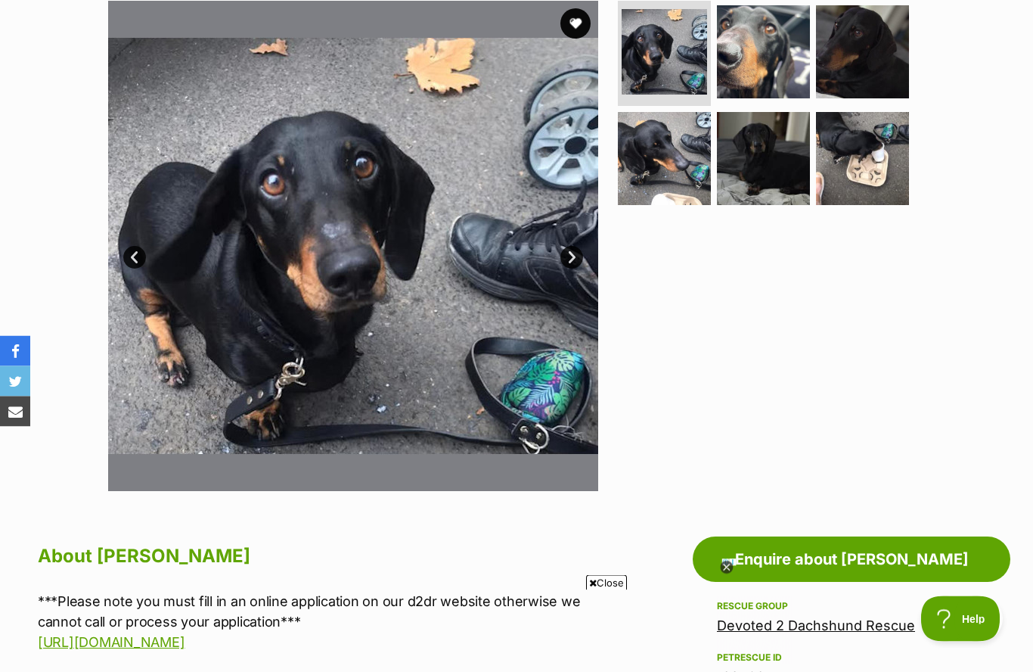
scroll to position [287, 0]
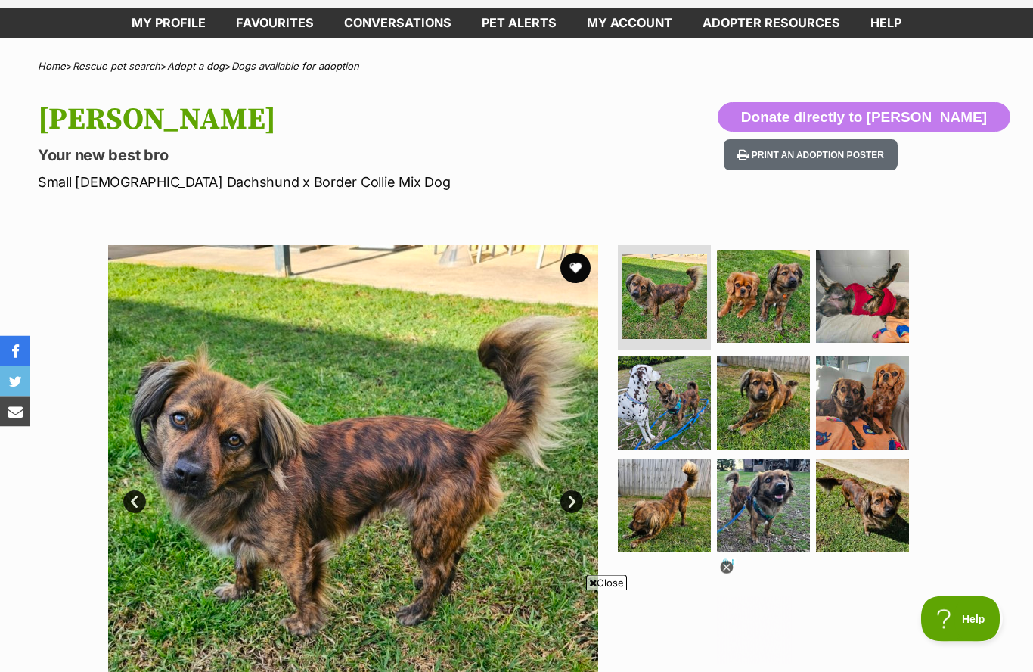
scroll to position [39, 0]
